Goal: Obtain resource: Obtain resource

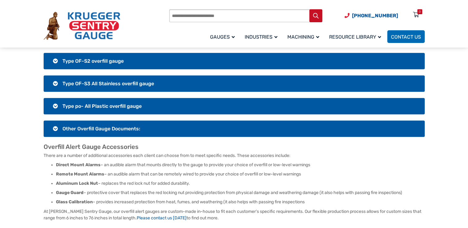
scroll to position [537, 0]
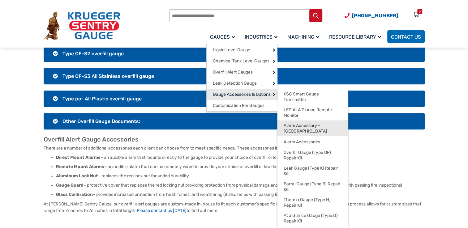
click at [304, 129] on span "Alarm Accessory – [GEOGRAPHIC_DATA]" at bounding box center [313, 128] width 58 height 11
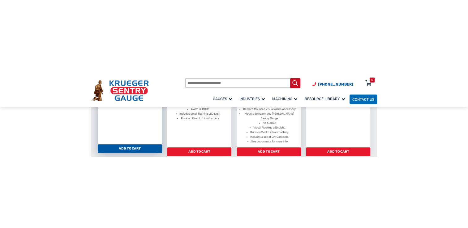
scroll to position [193, 0]
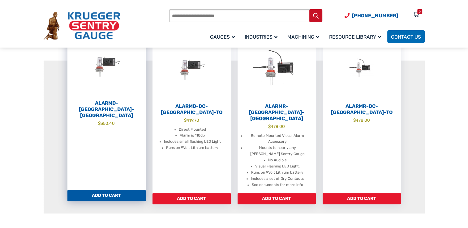
click at [114, 100] on h2 "AlarmD-DC-FL" at bounding box center [106, 109] width 78 height 19
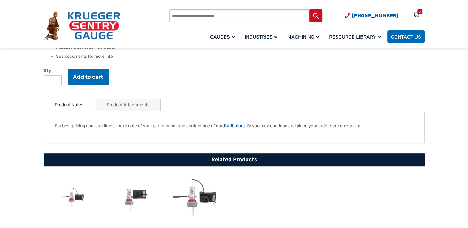
scroll to position [248, 0]
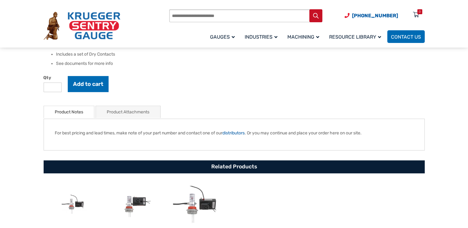
click at [141, 106] on link "Product Attachments" at bounding box center [128, 112] width 43 height 12
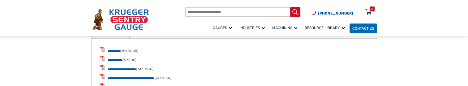
scroll to position [225, 0]
